Goal: Task Accomplishment & Management: Manage account settings

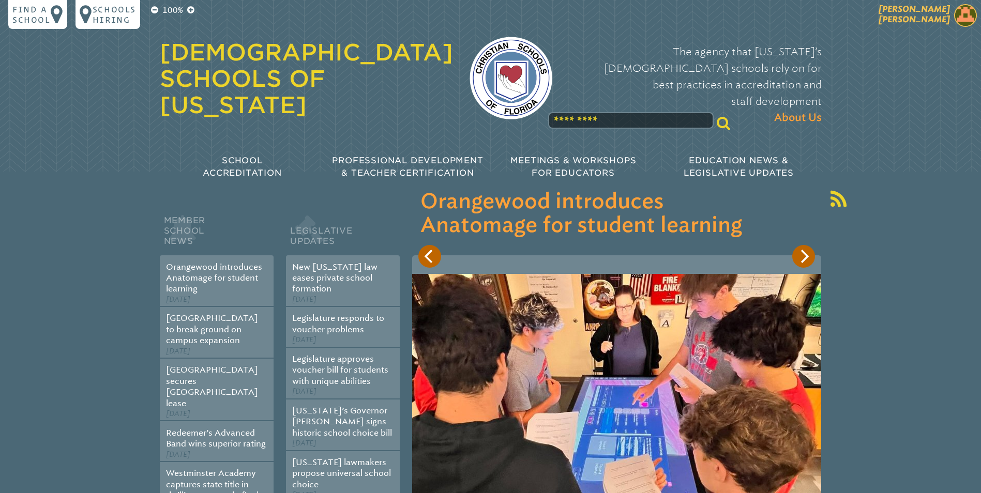
click at [483, 17] on span "[PERSON_NAME]" at bounding box center [913, 14] width 71 height 20
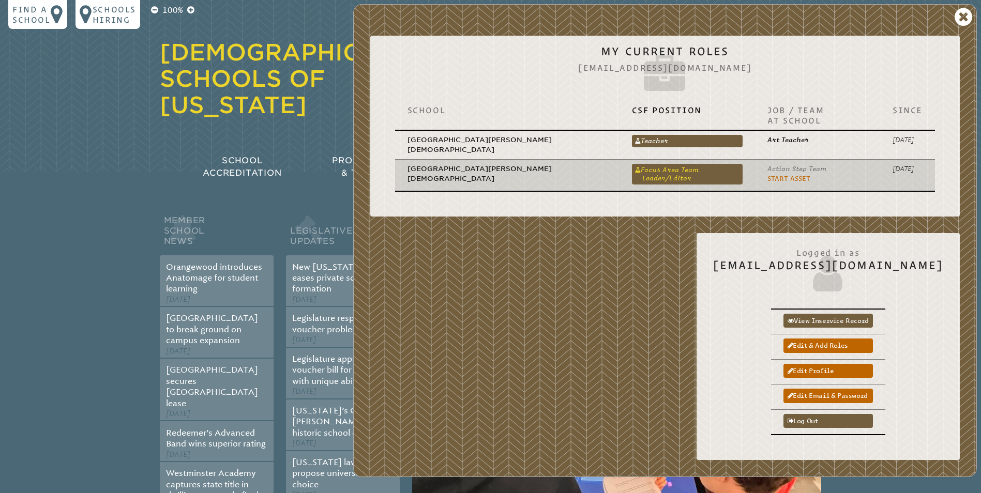
click at [483, 164] on link "Focus Area Team Leader/Editor" at bounding box center [687, 174] width 111 height 21
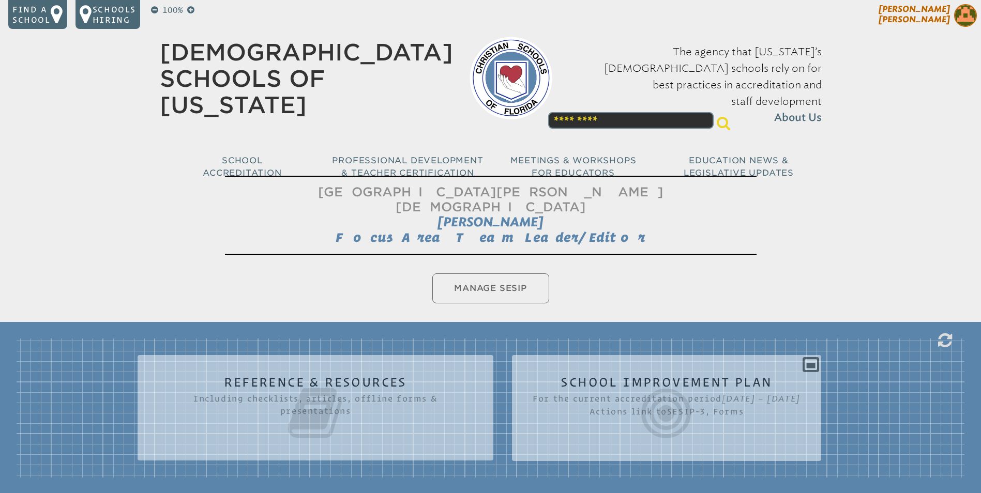
click at [483, 21] on span "[PERSON_NAME]" at bounding box center [913, 14] width 71 height 20
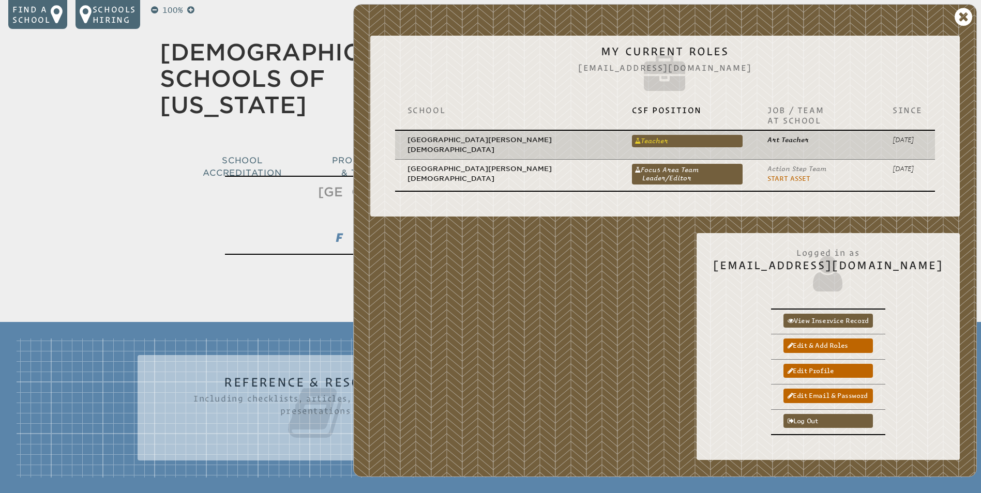
click at [483, 135] on link "Teacher" at bounding box center [687, 141] width 111 height 12
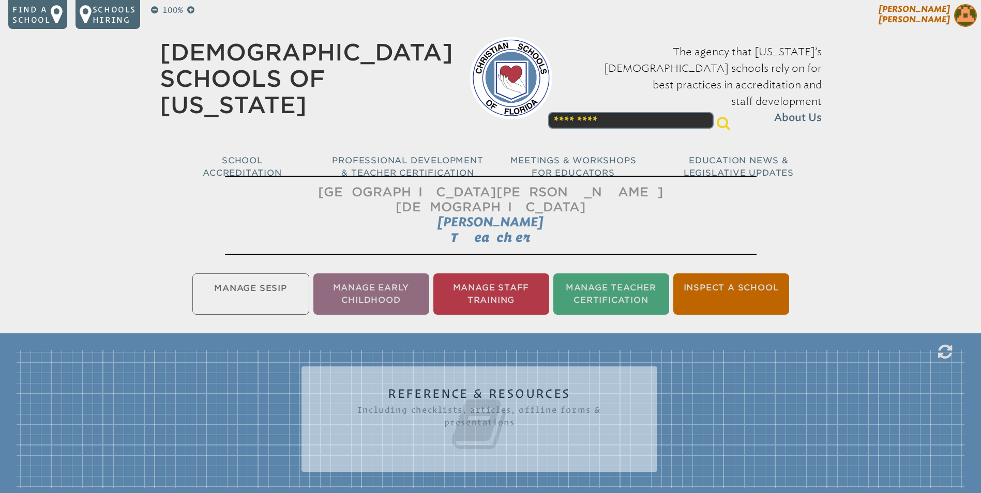
click at [483, 19] on span "[PERSON_NAME]" at bounding box center [913, 14] width 71 height 20
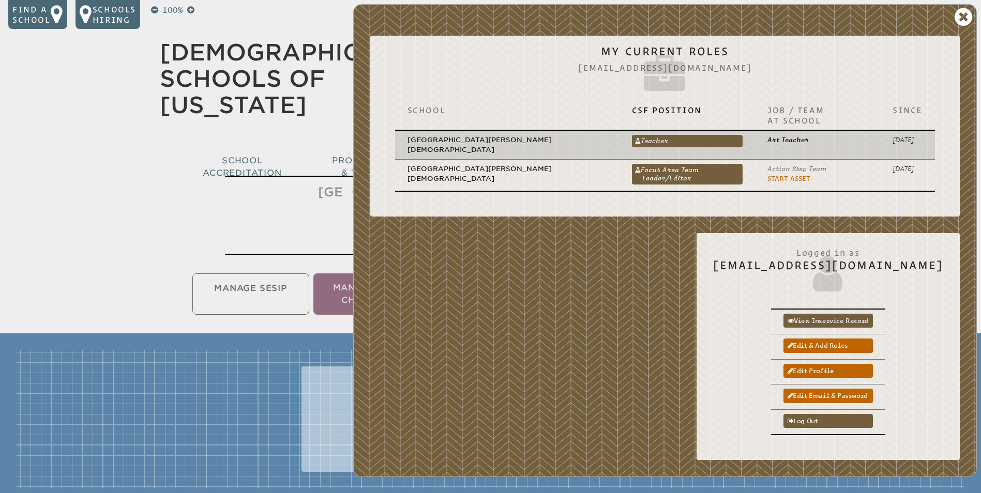
click at [483, 130] on td "Teacher Teacher" at bounding box center [686, 144] width 135 height 29
click at [483, 135] on link "Teacher" at bounding box center [687, 141] width 111 height 12
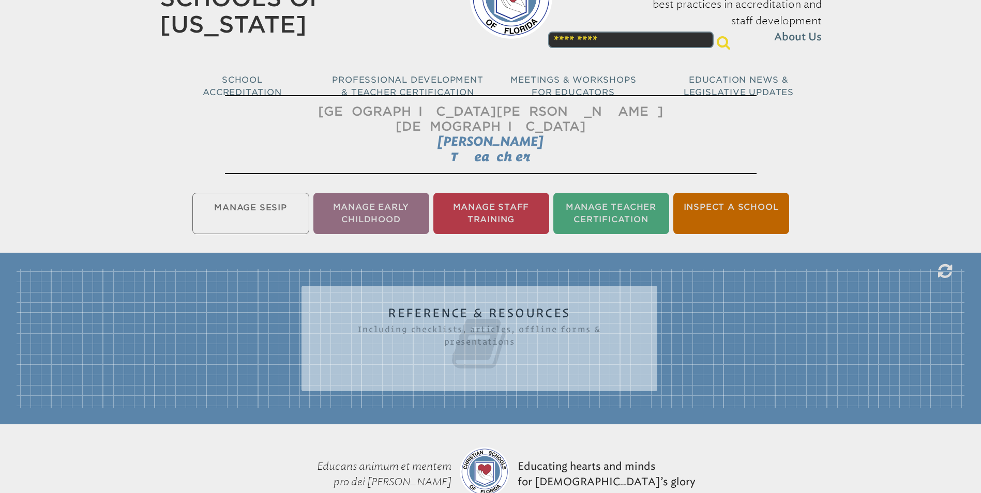
scroll to position [69, 0]
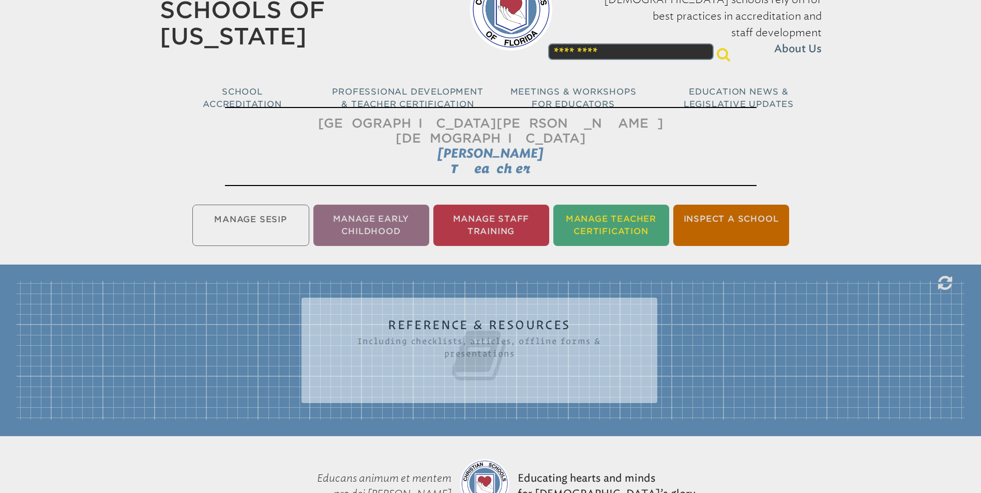
click at [483, 212] on li "Manage Teacher Certification" at bounding box center [611, 225] width 116 height 41
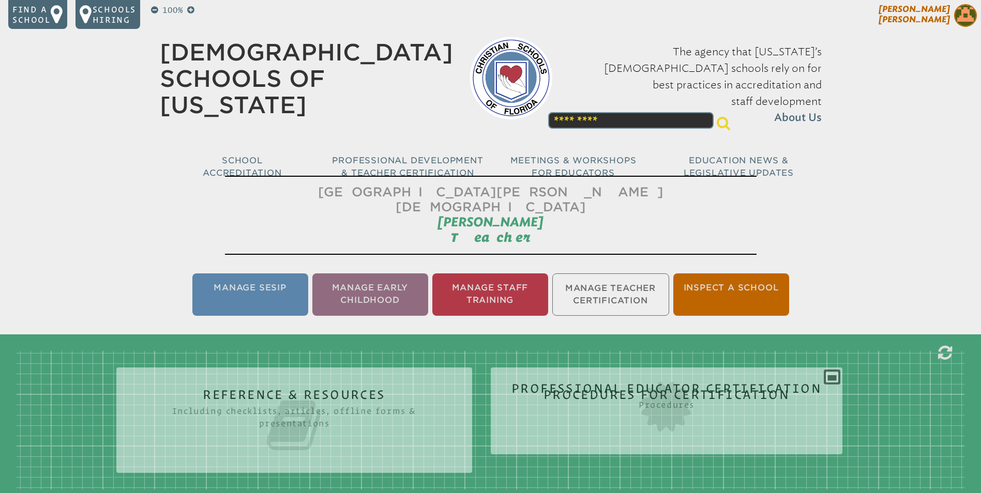
click at [483, 12] on img at bounding box center [965, 15] width 23 height 23
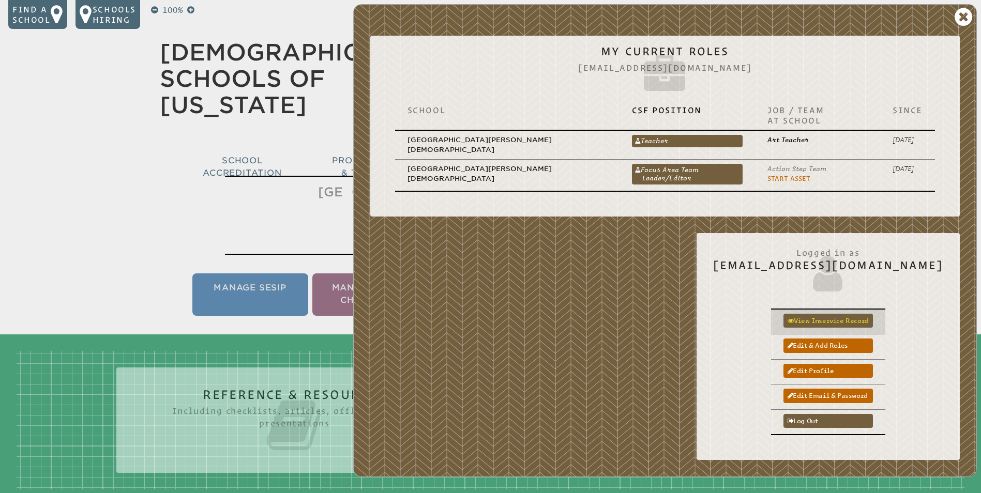
click at [483, 314] on link "View inservice record" at bounding box center [827, 321] width 89 height 14
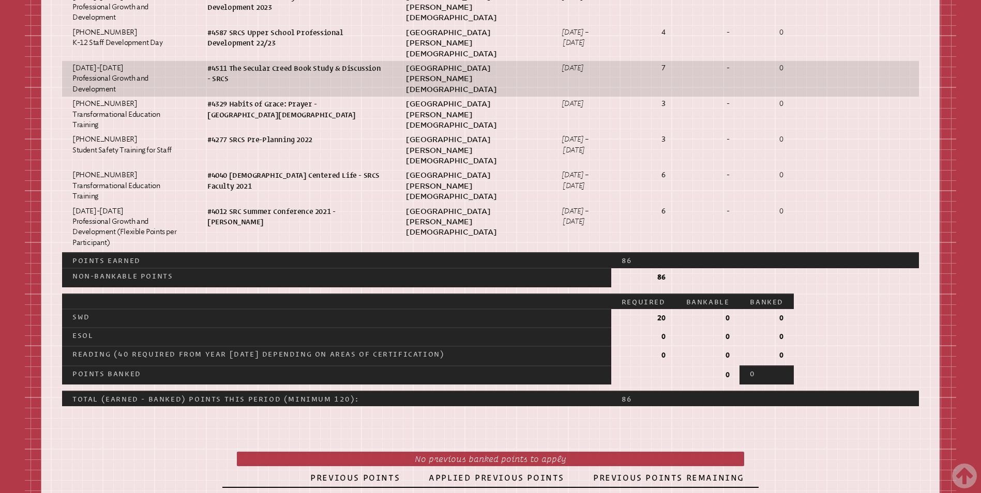
scroll to position [930, 0]
